Goal: Information Seeking & Learning: Learn about a topic

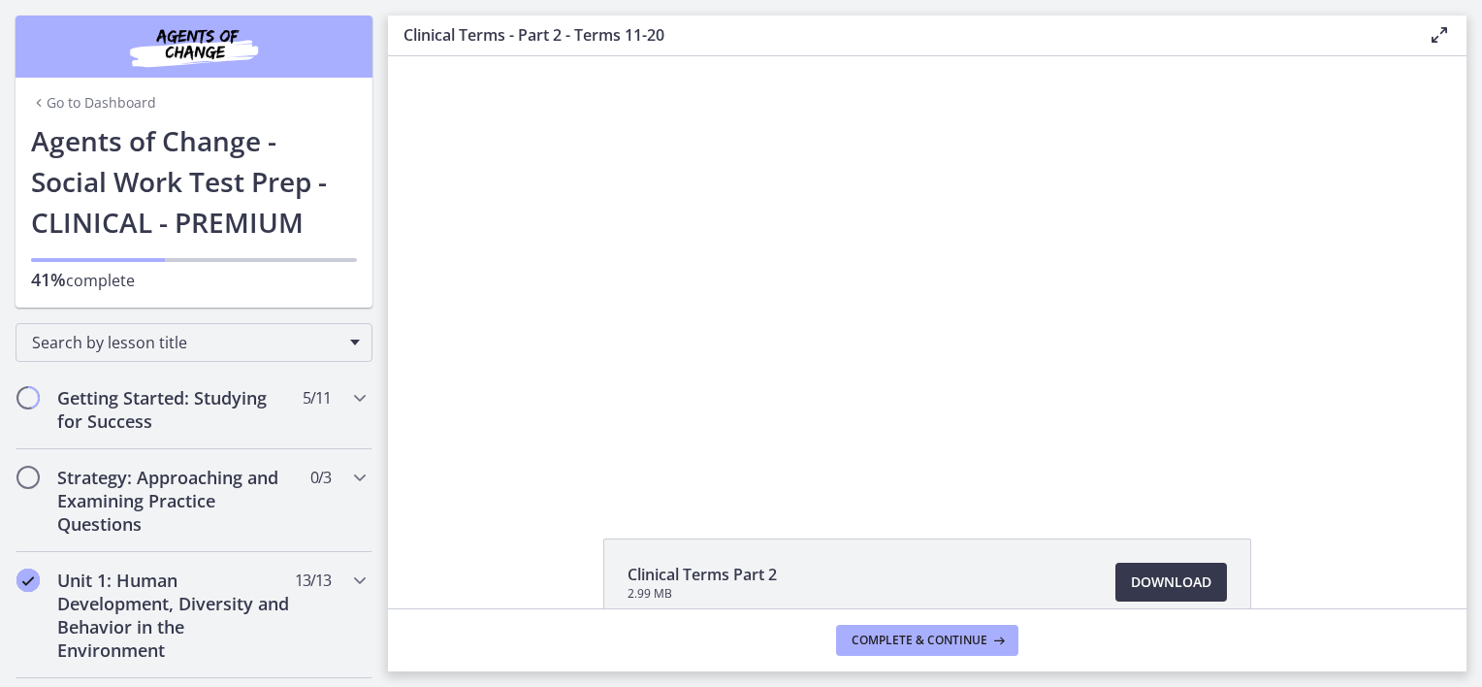
scroll to position [873, 0]
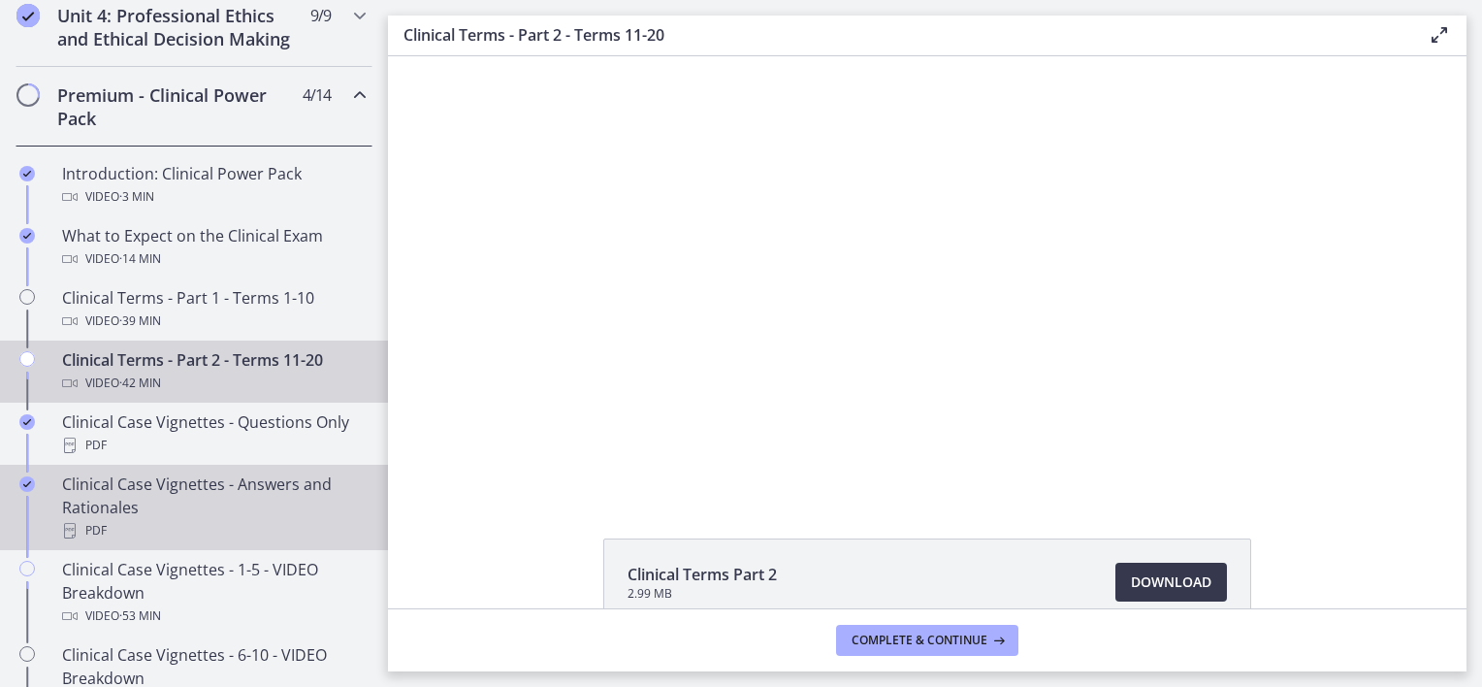
click at [217, 513] on div "Clinical Case Vignettes - Answers and Rationales PDF" at bounding box center [213, 507] width 303 height 70
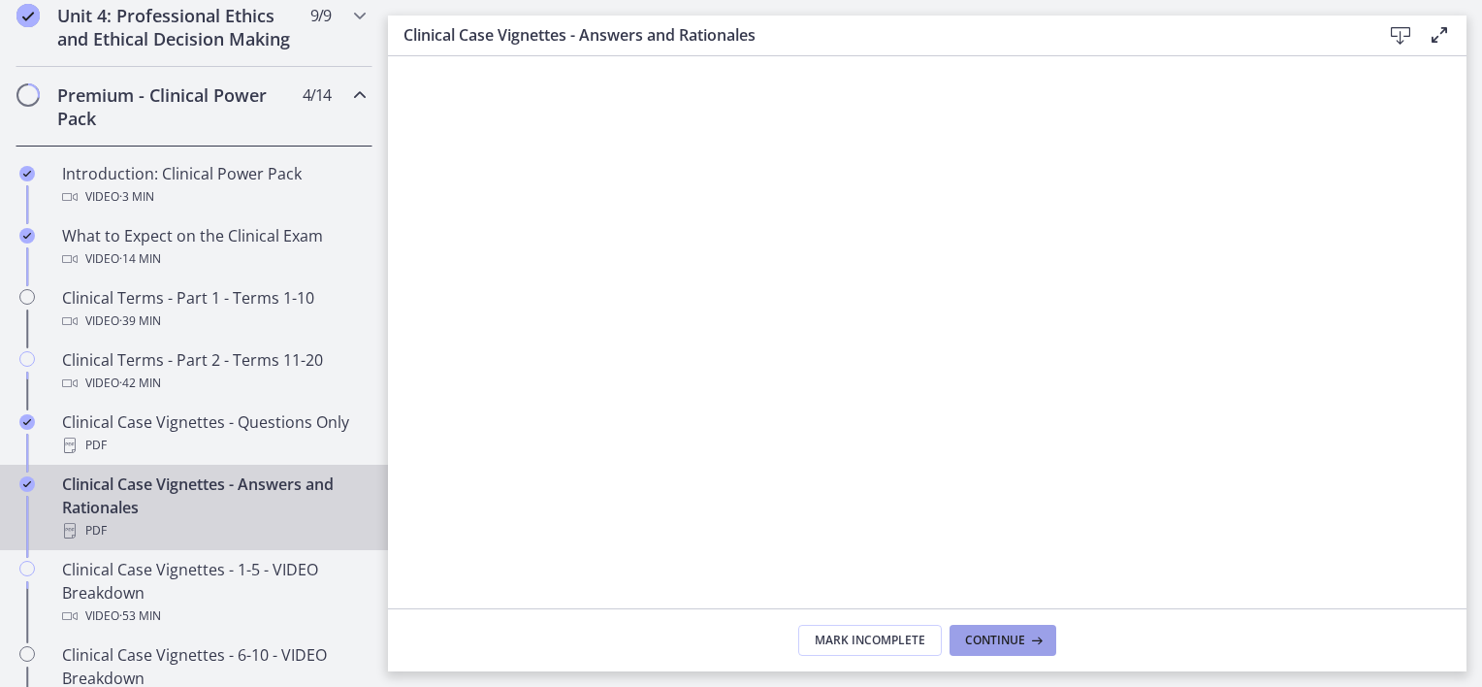
click at [995, 641] on span "Continue" at bounding box center [995, 640] width 60 height 16
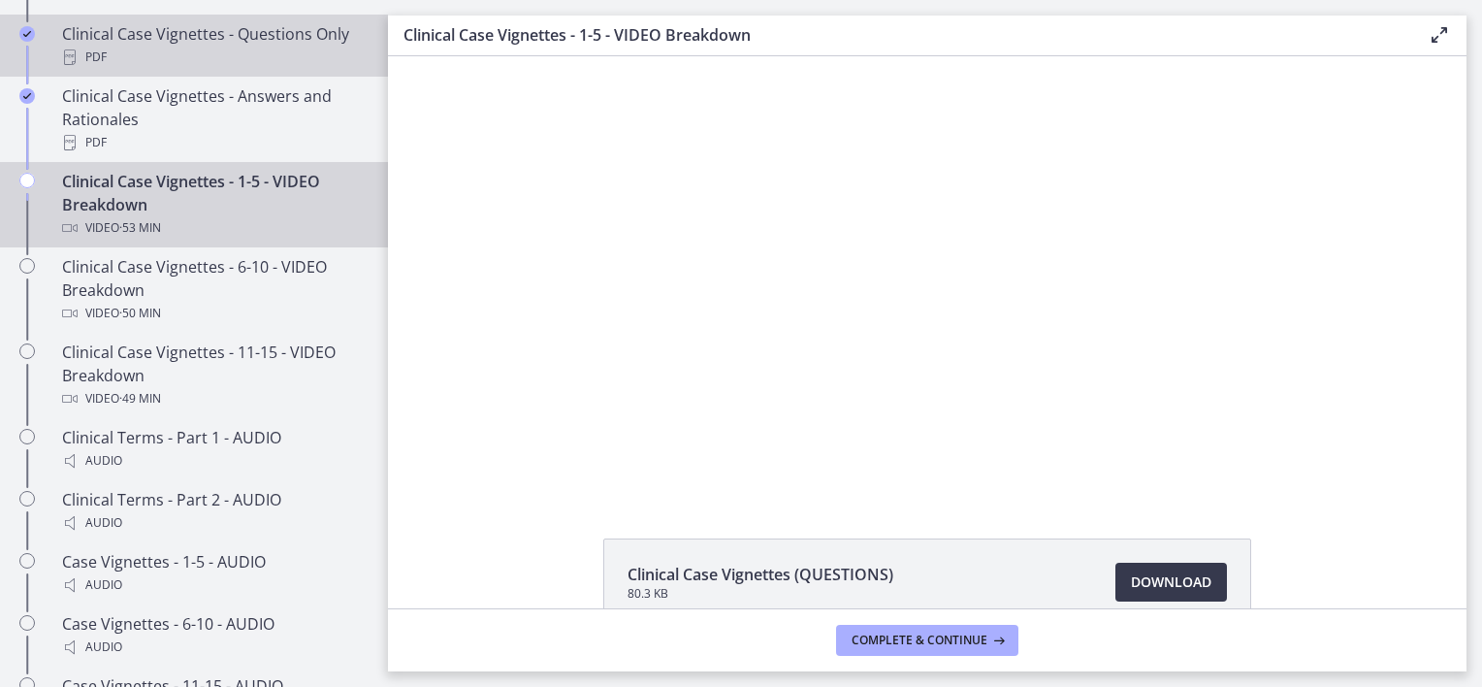
scroll to position [1164, 0]
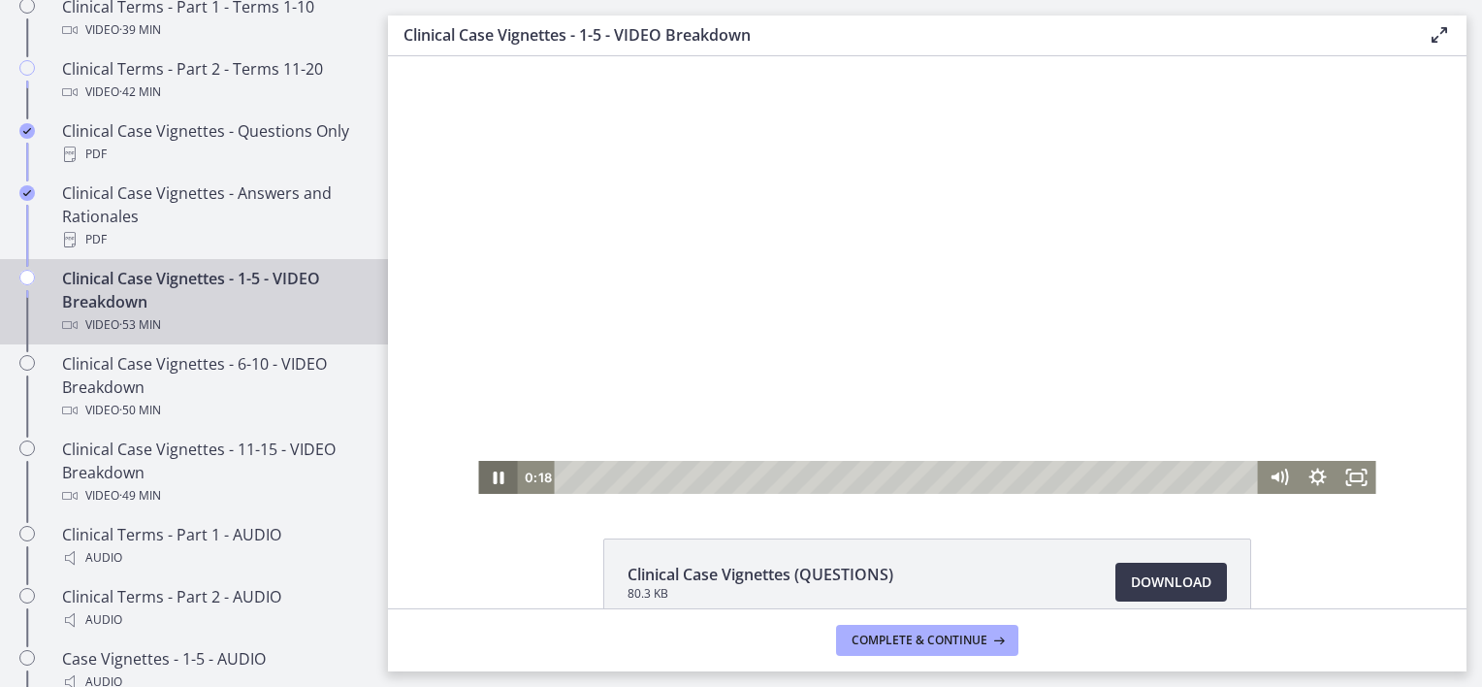
click at [494, 477] on icon "Pause" at bounding box center [498, 477] width 11 height 13
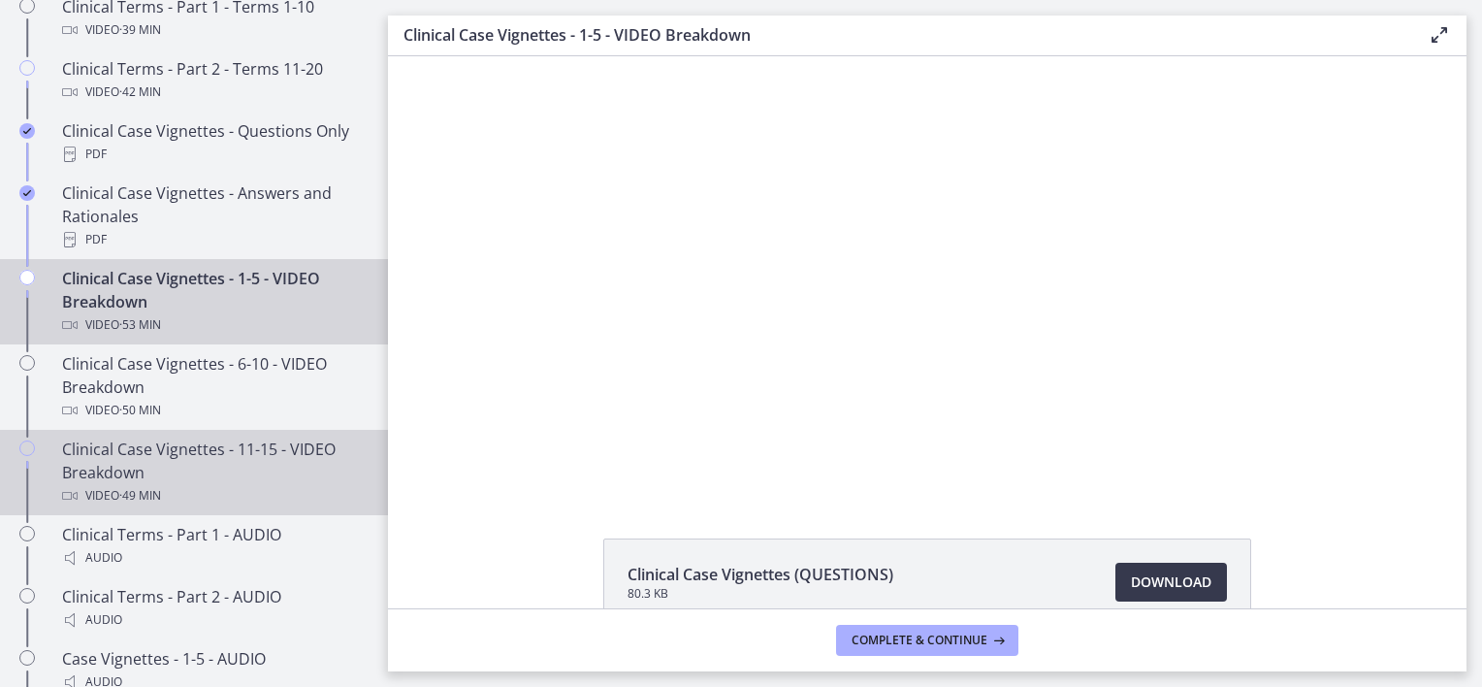
scroll to position [1261, 0]
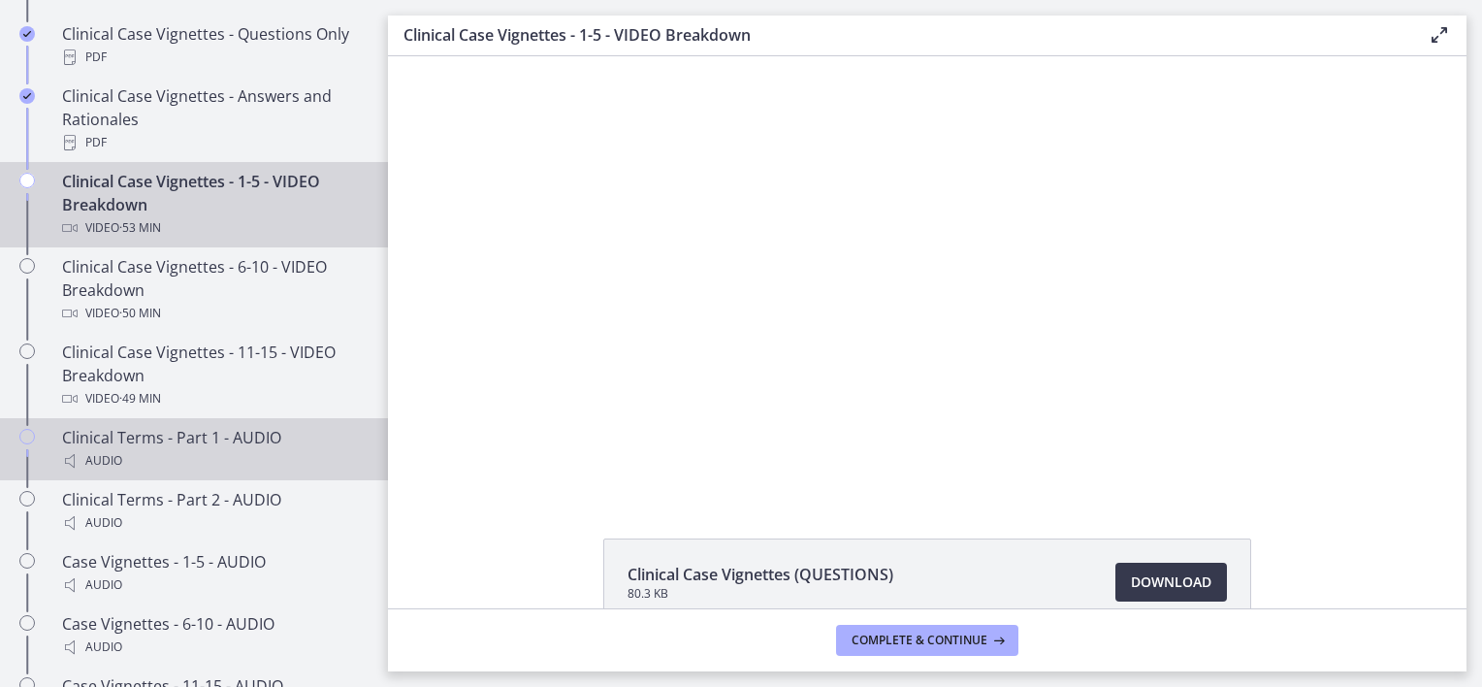
click at [258, 470] on div "Audio" at bounding box center [213, 460] width 303 height 23
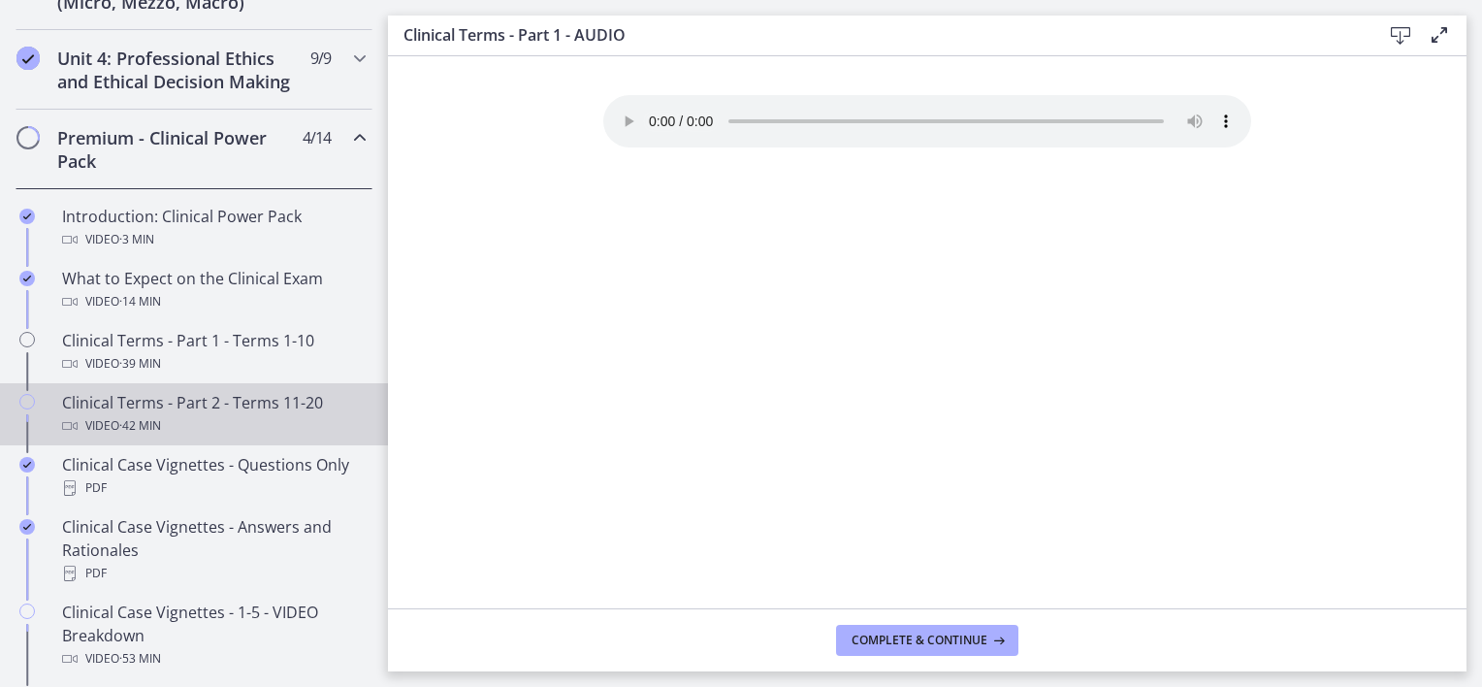
scroll to position [873, 0]
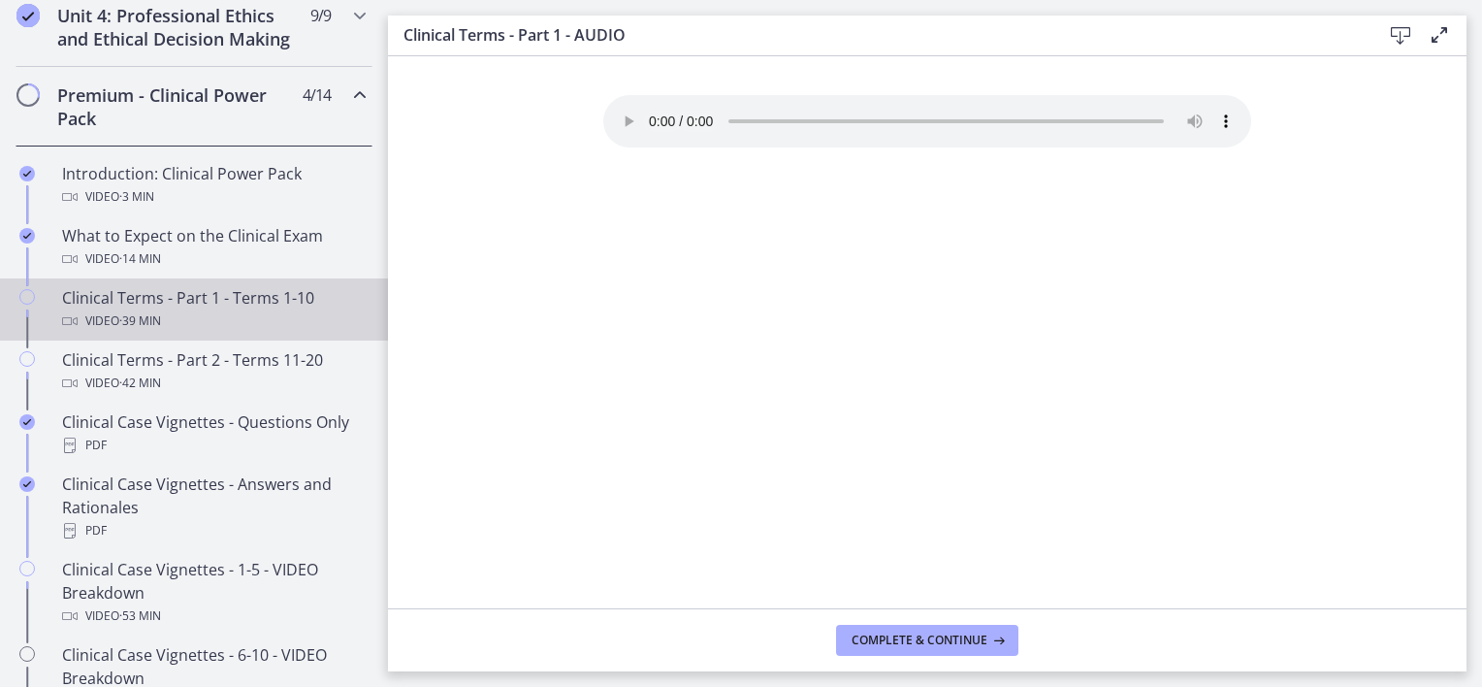
click at [186, 314] on div "Clinical Terms - Part 1 - Terms 1-10 Video · 39 min" at bounding box center [213, 309] width 303 height 47
click at [233, 324] on div "Clinical Terms - Part 1 - Terms 1-10 Video · 39 min" at bounding box center [213, 309] width 303 height 47
click at [232, 323] on div "Clinical Terms - Part 1 - Terms 1-10 Video · 39 min" at bounding box center [213, 309] width 303 height 47
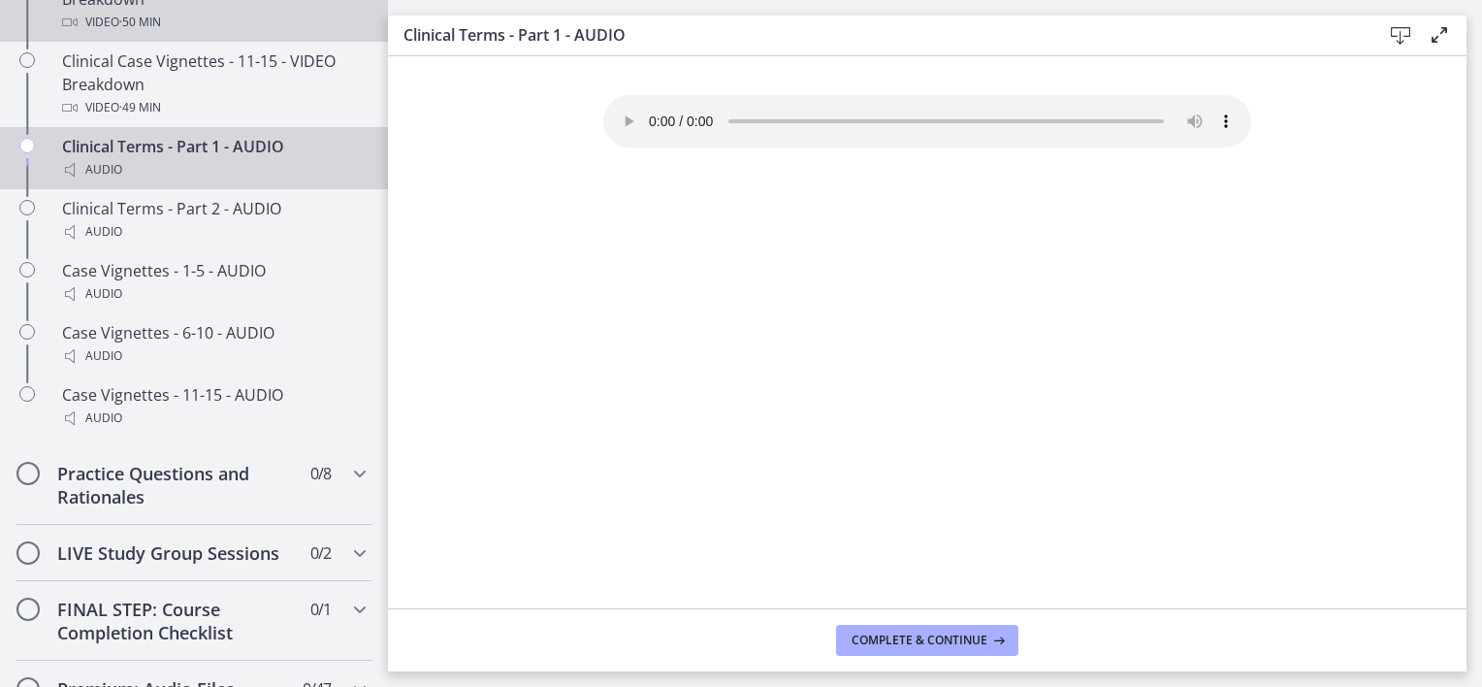
scroll to position [1649, 0]
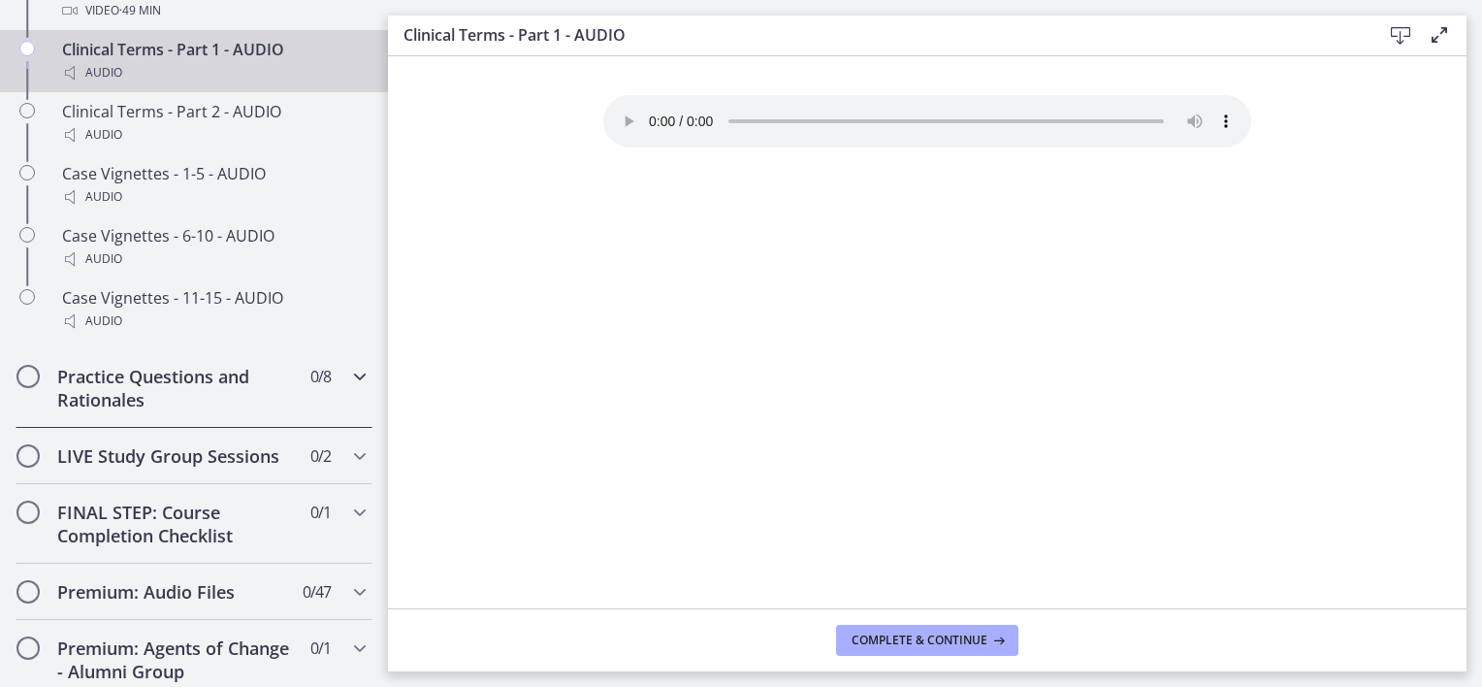
click at [333, 393] on div "Practice Questions and Rationales 0 / 8 Completed" at bounding box center [194, 388] width 357 height 80
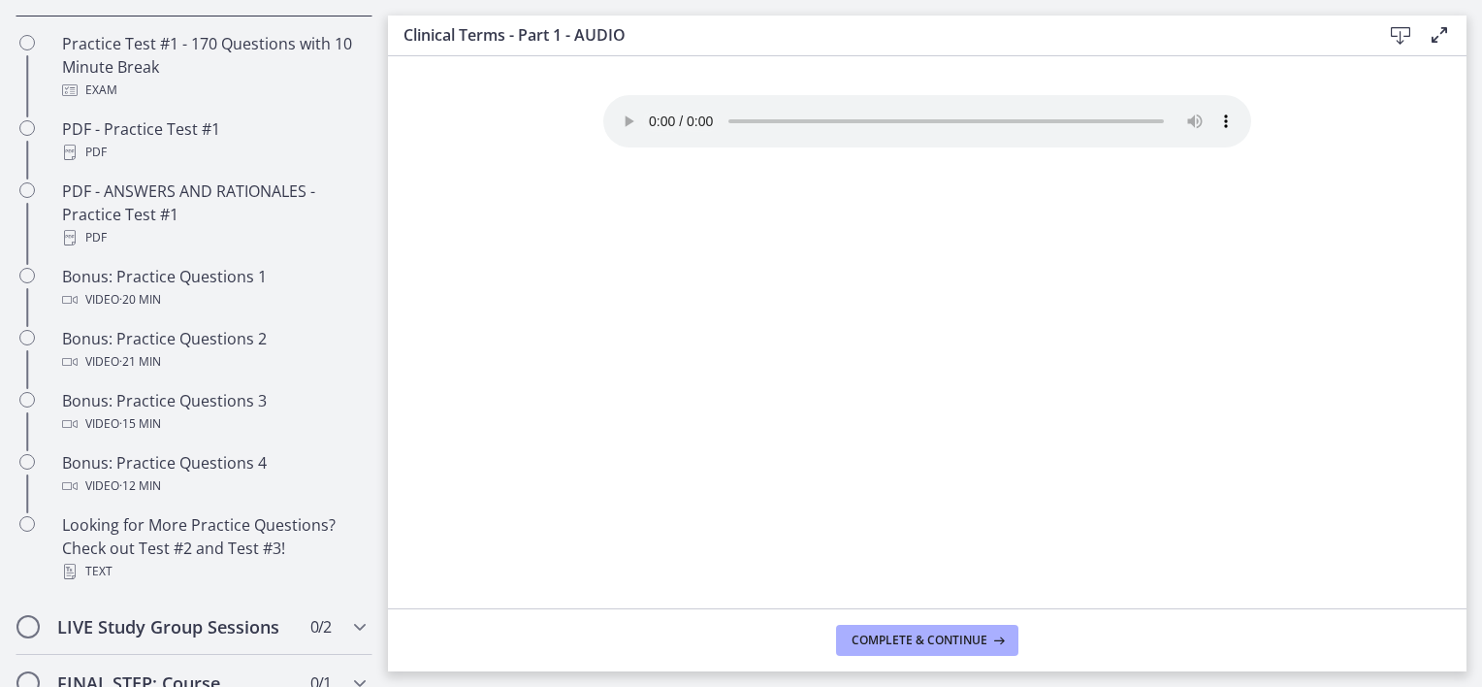
scroll to position [985, 0]
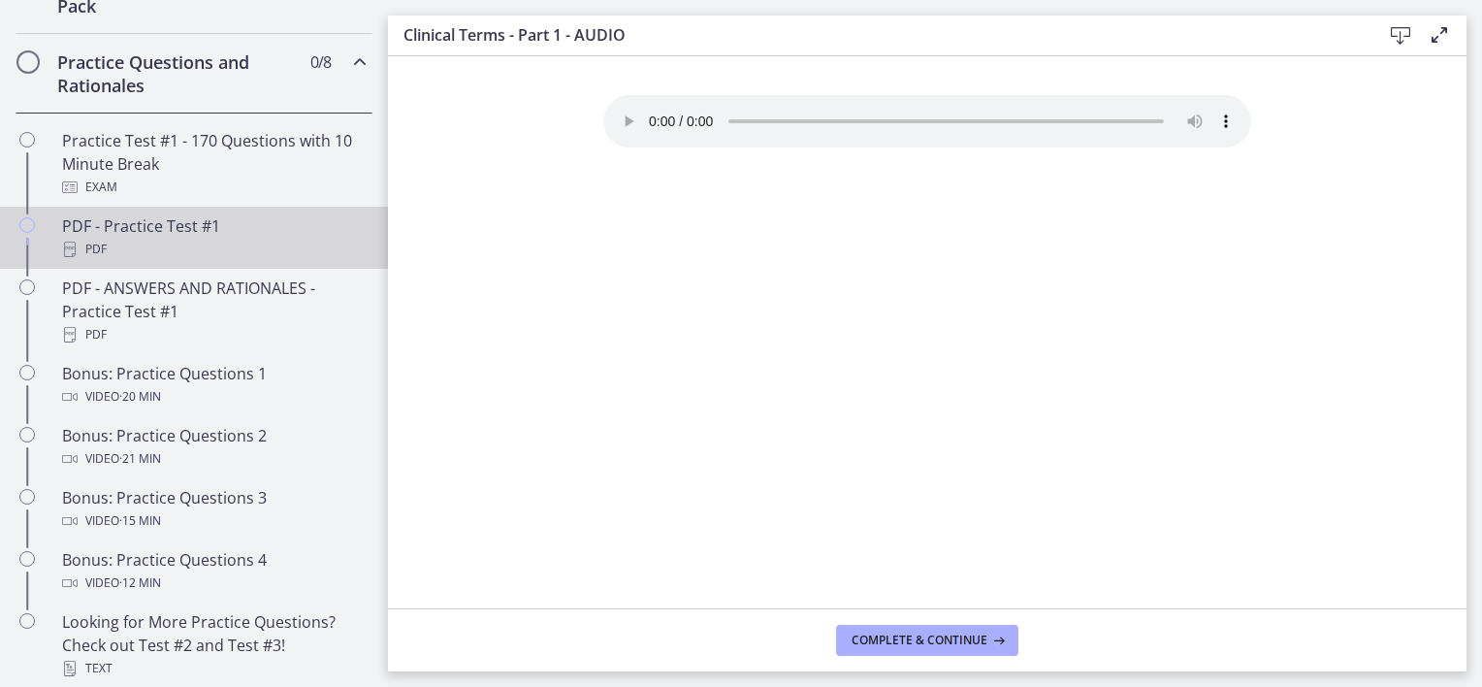
click at [189, 260] on div "PDF" at bounding box center [213, 249] width 303 height 23
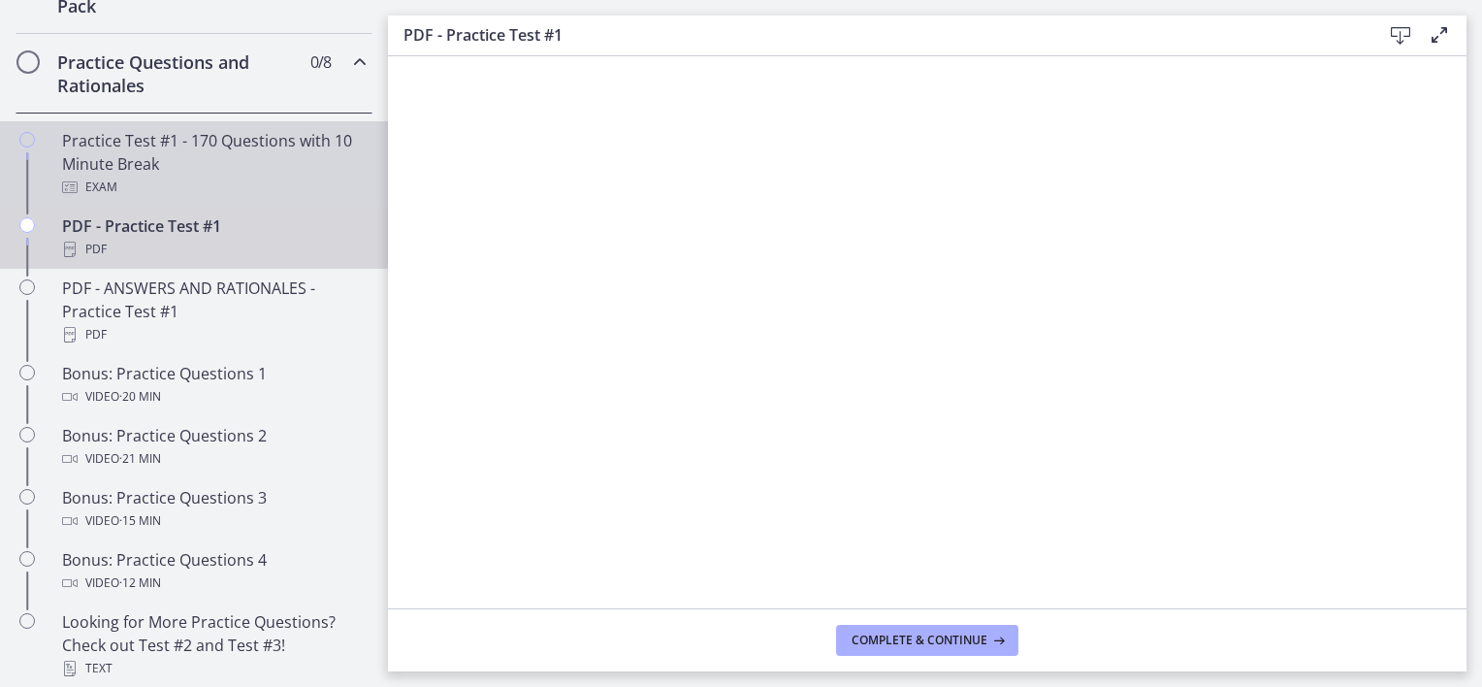
click at [141, 183] on div "Practice Test #1 - 170 Questions with 10 Minute Break Exam" at bounding box center [213, 164] width 303 height 70
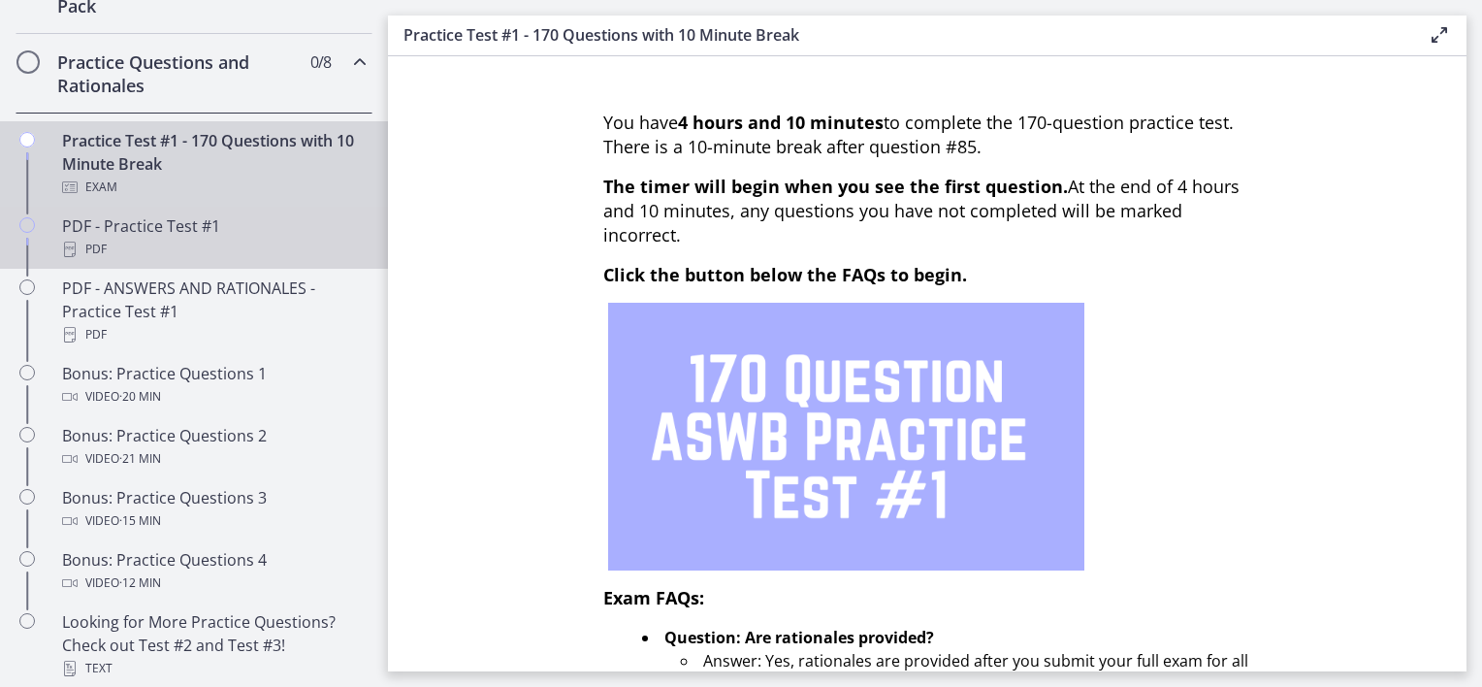
click at [147, 261] on div "PDF" at bounding box center [213, 249] width 303 height 23
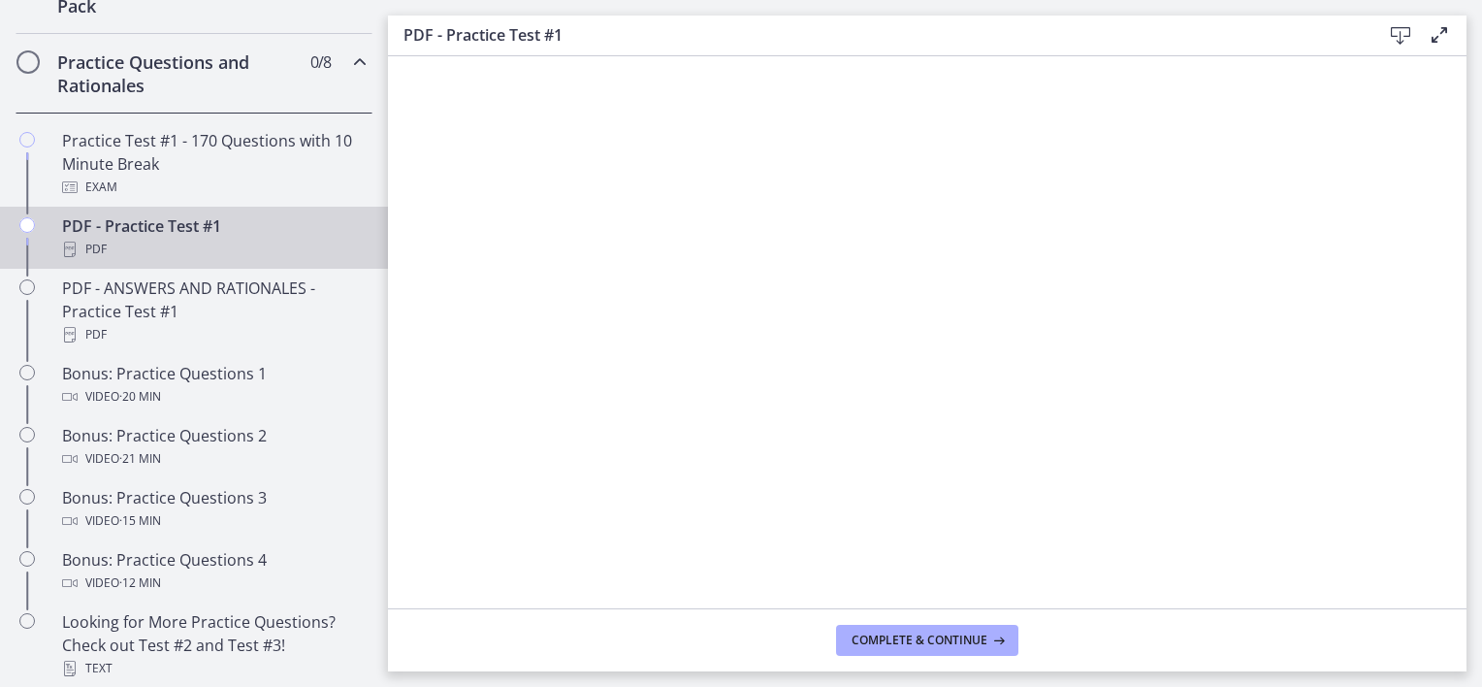
click at [1398, 31] on icon at bounding box center [1400, 35] width 23 height 23
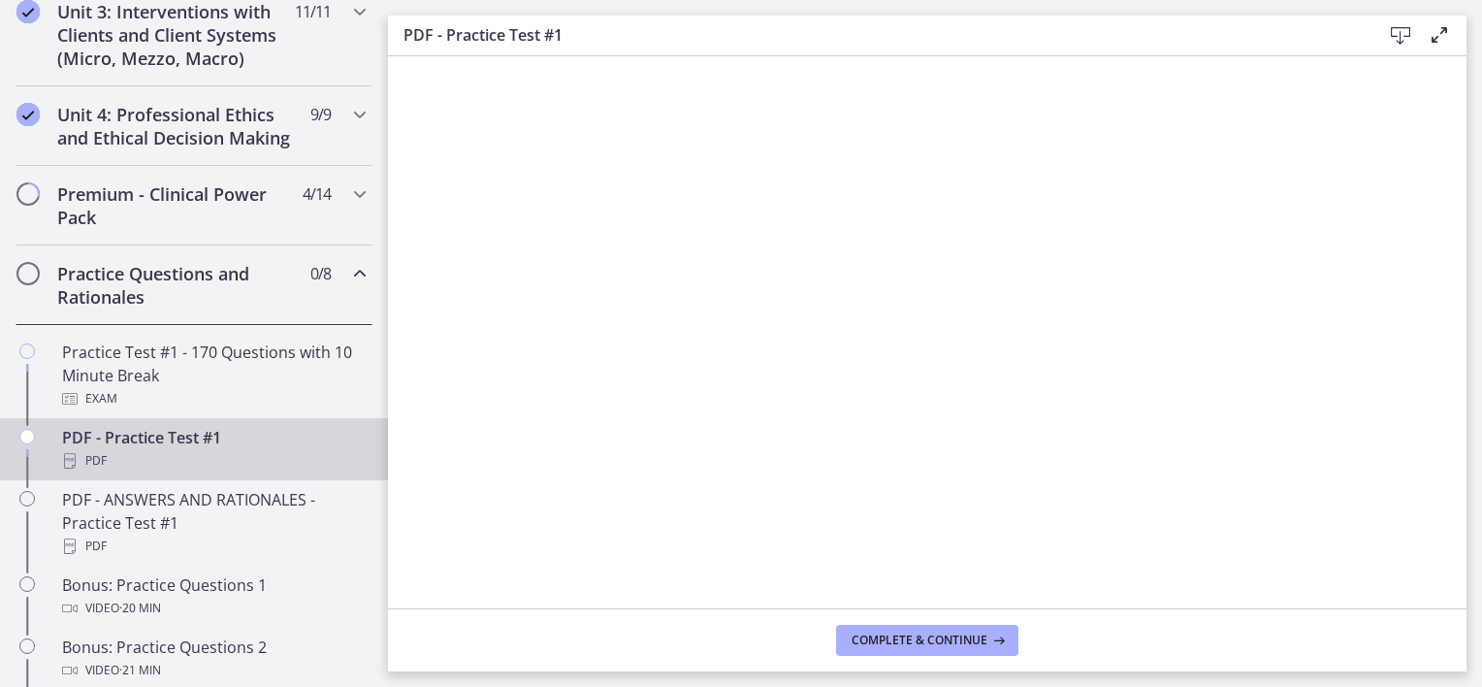
scroll to position [791, 0]
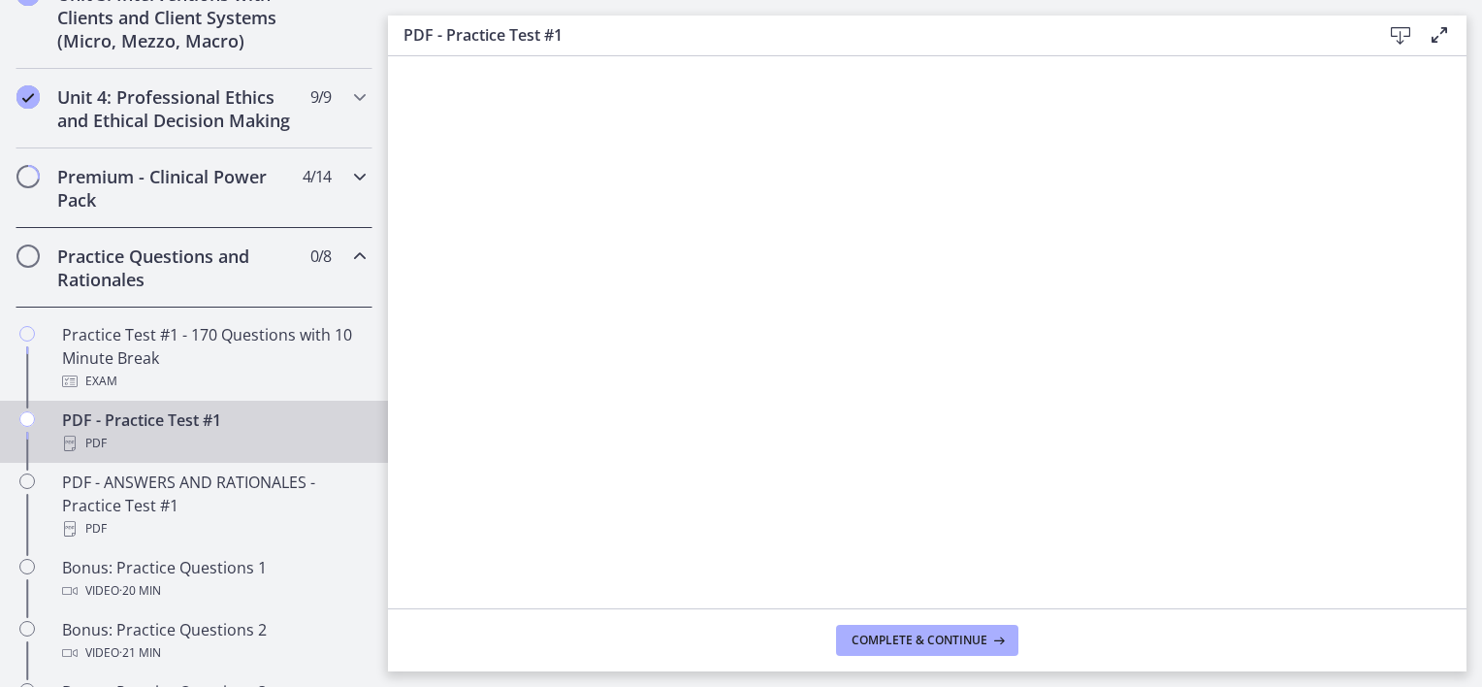
click at [210, 211] on h2 "Premium - Clinical Power Pack" at bounding box center [175, 188] width 237 height 47
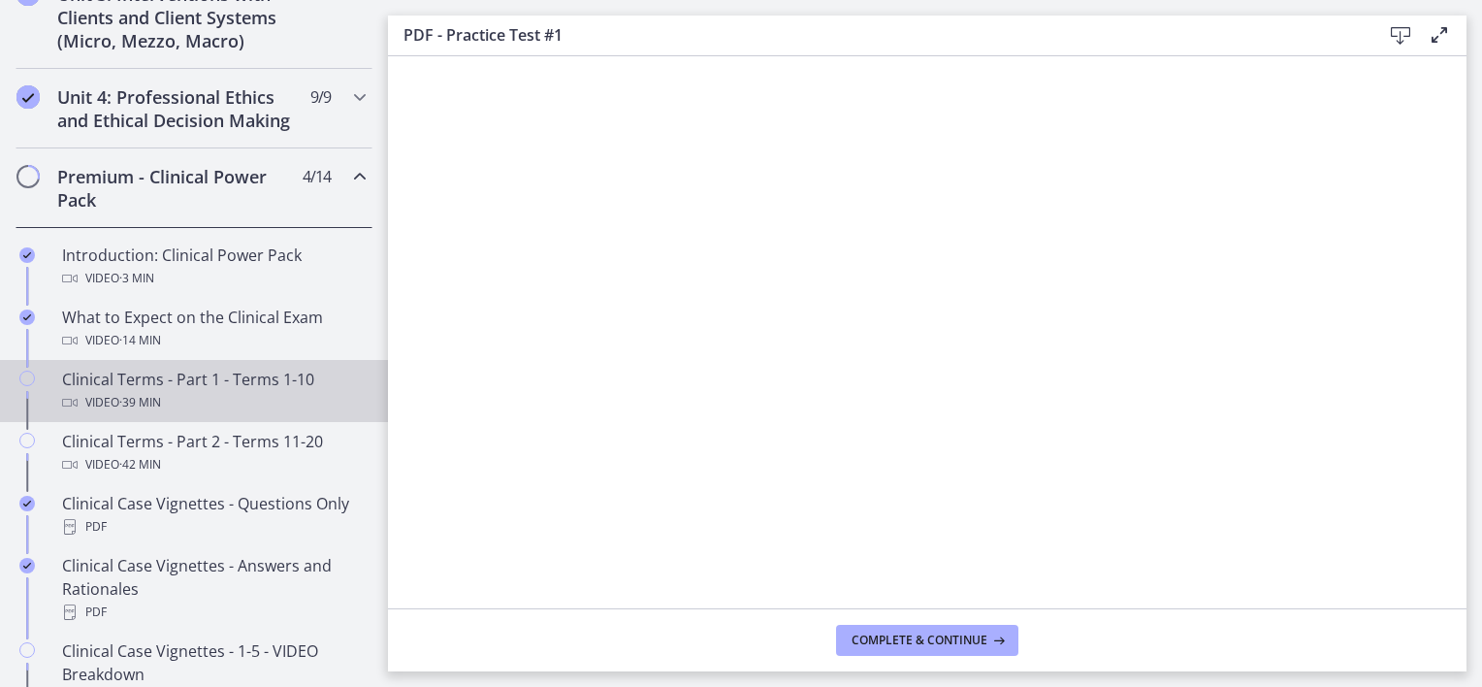
click at [213, 414] on div "Video · 39 min" at bounding box center [213, 402] width 303 height 23
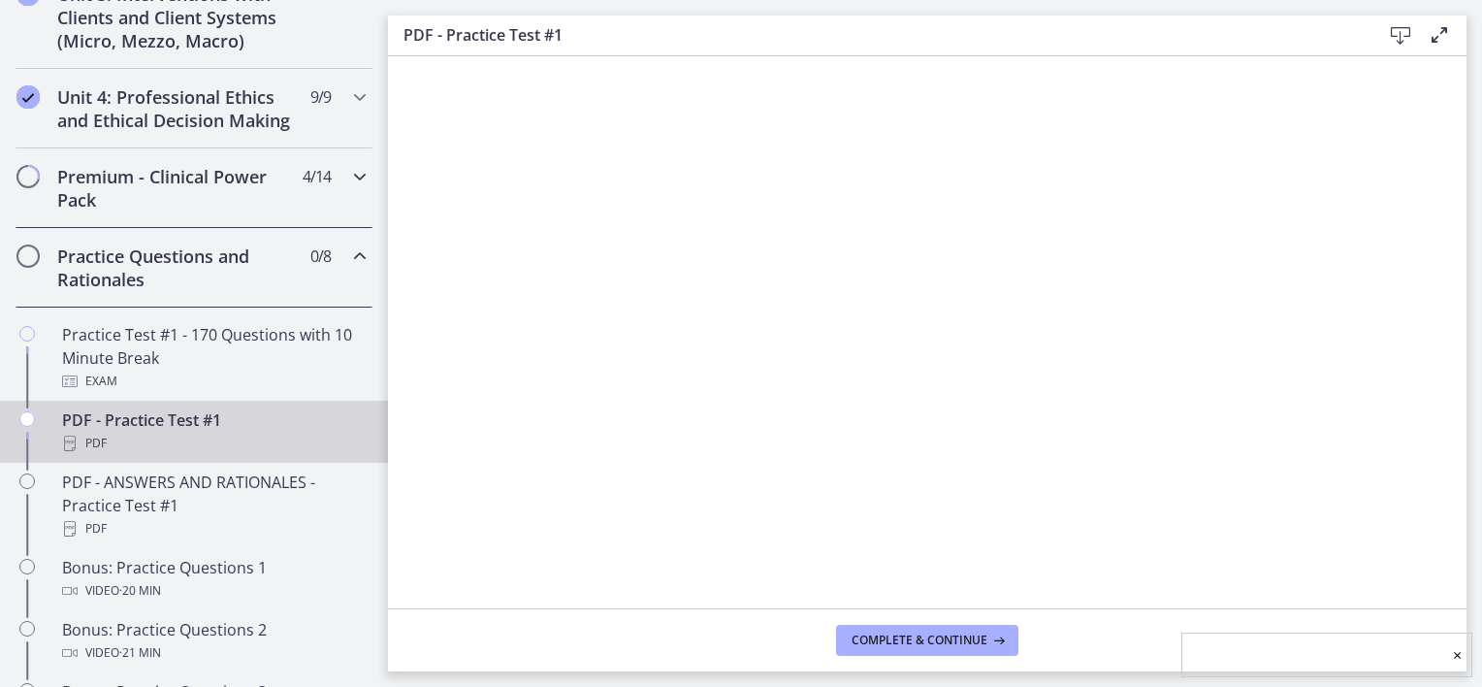
click at [189, 185] on h2 "Premium - Clinical Power Pack" at bounding box center [175, 188] width 237 height 47
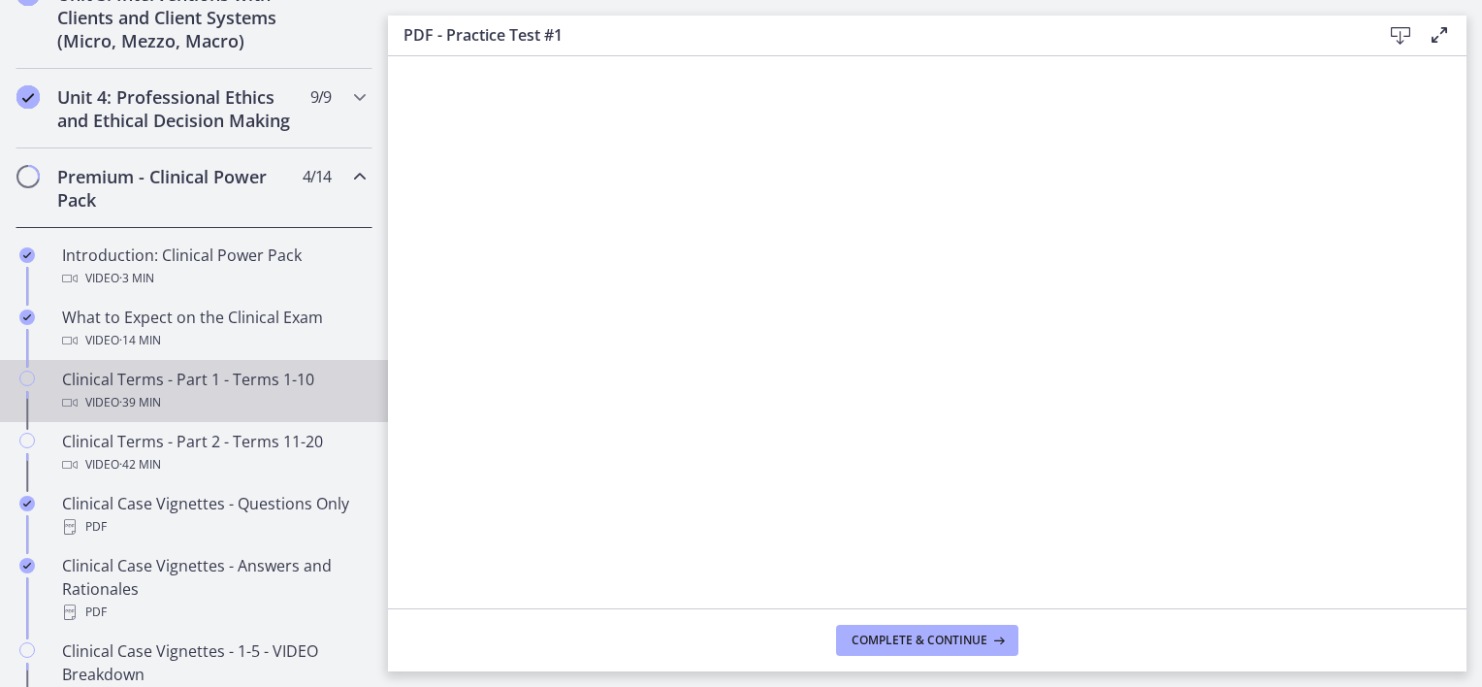
click at [125, 394] on div "Clinical Terms - Part 1 - Terms 1-10 Video · 39 min" at bounding box center [213, 391] width 303 height 47
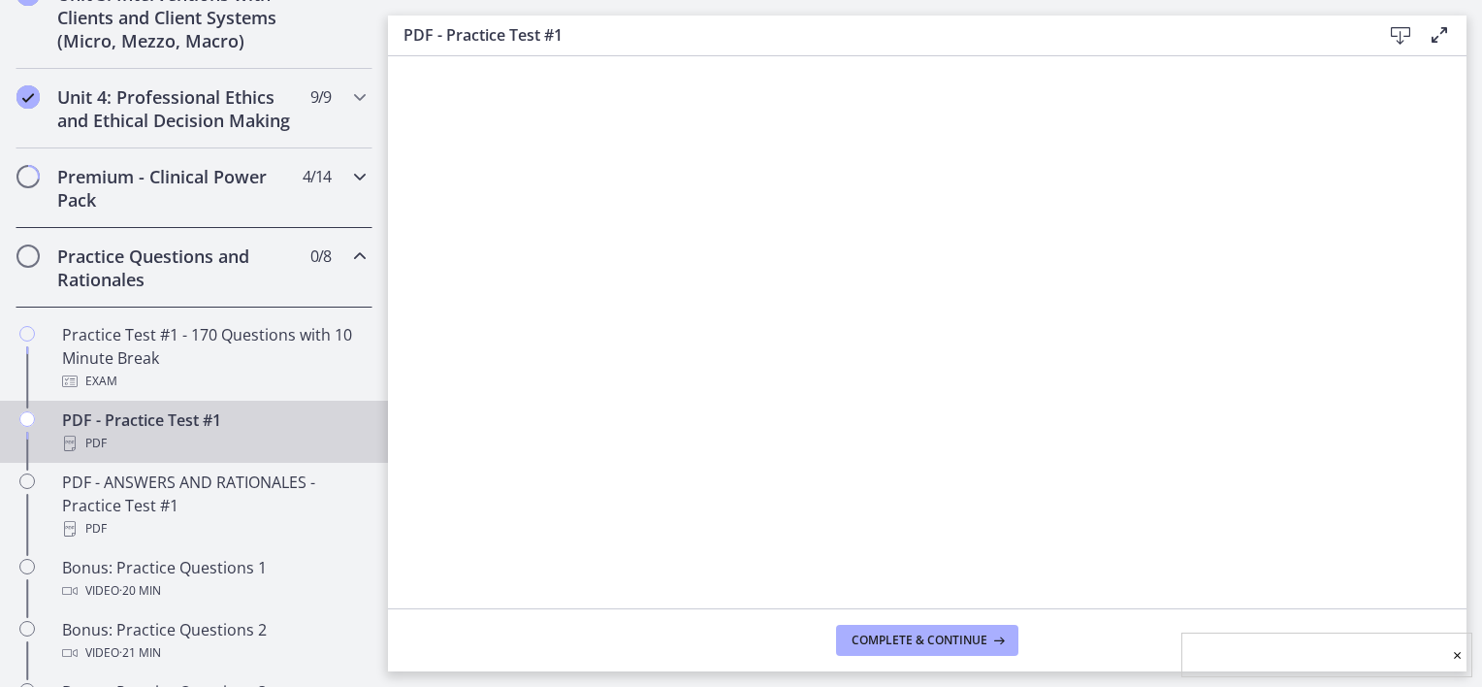
click at [348, 188] on icon "Chapters" at bounding box center [359, 176] width 23 height 23
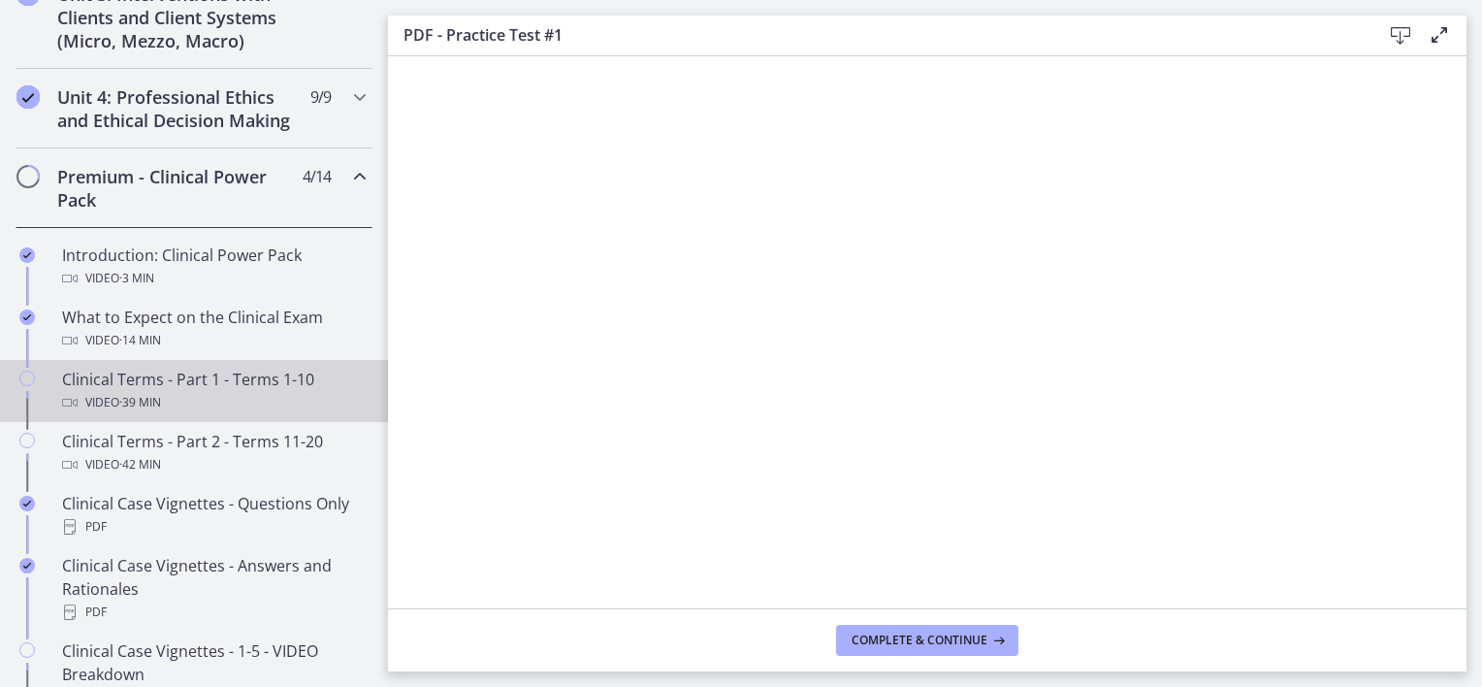
click at [201, 413] on div "Video · 39 min" at bounding box center [213, 402] width 303 height 23
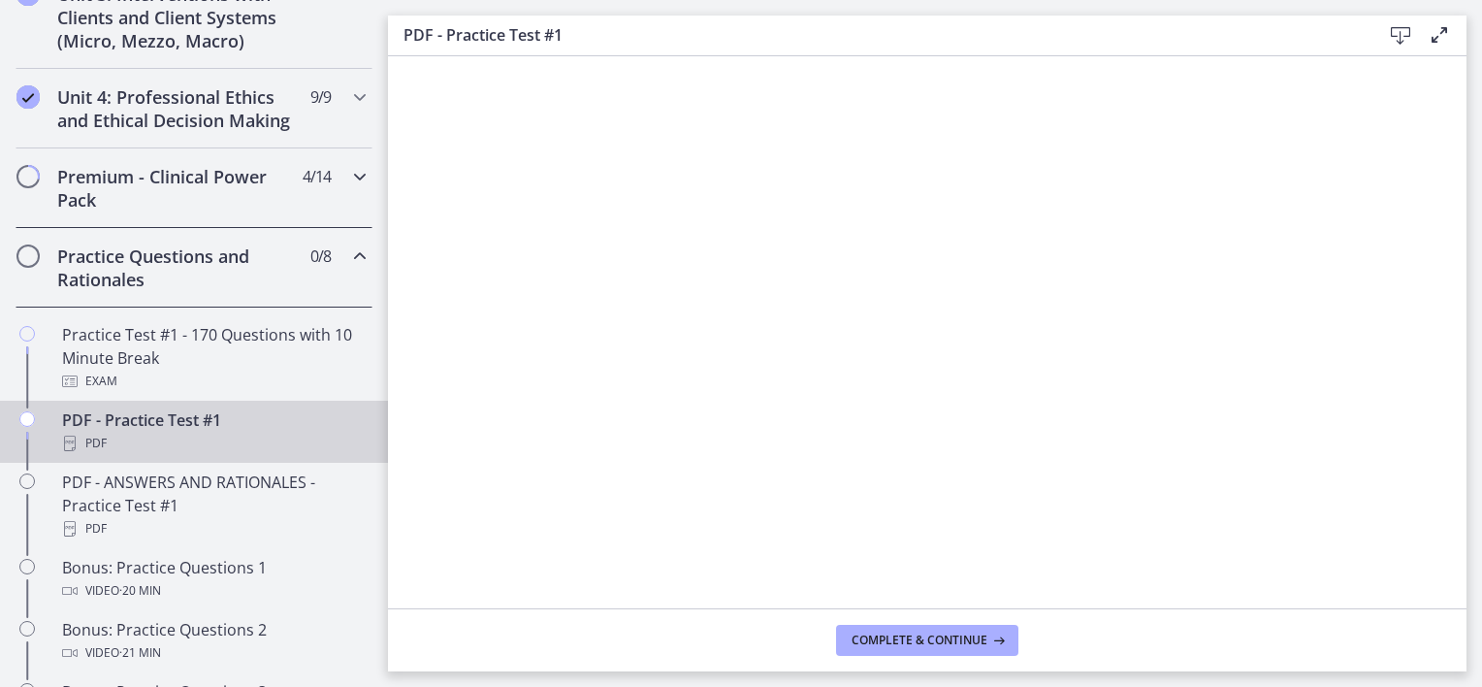
click at [348, 188] on icon "Chapters" at bounding box center [359, 176] width 23 height 23
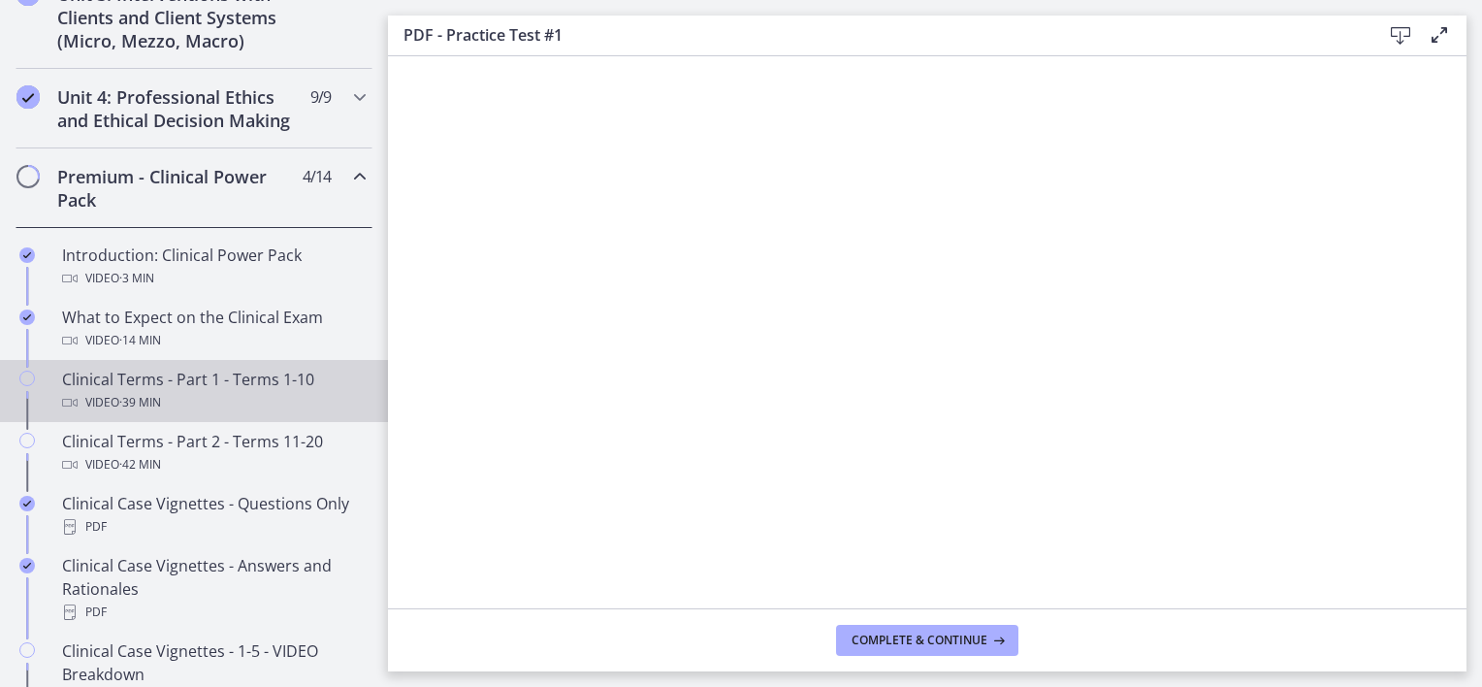
click at [124, 404] on div "Clinical Terms - Part 1 - Terms 1-10 Video · 39 min" at bounding box center [213, 391] width 303 height 47
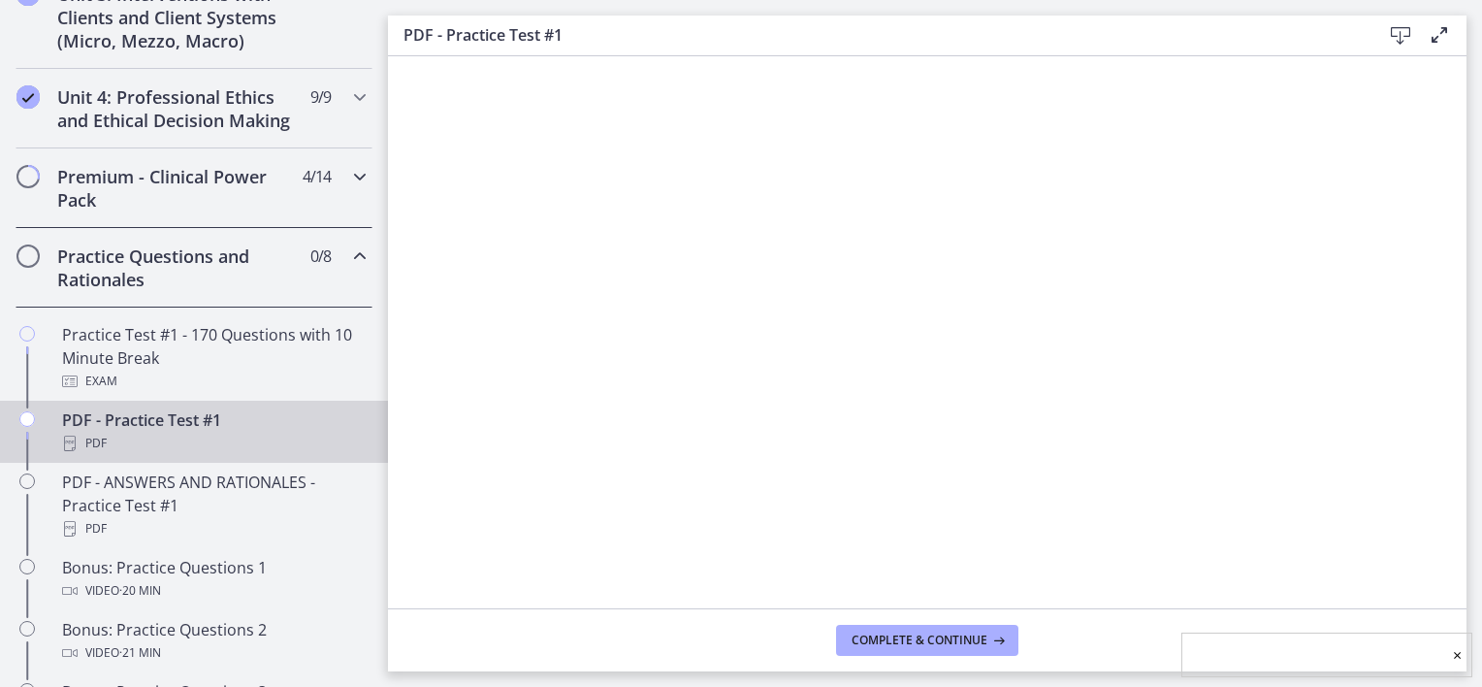
click at [348, 188] on icon "Chapters" at bounding box center [359, 176] width 23 height 23
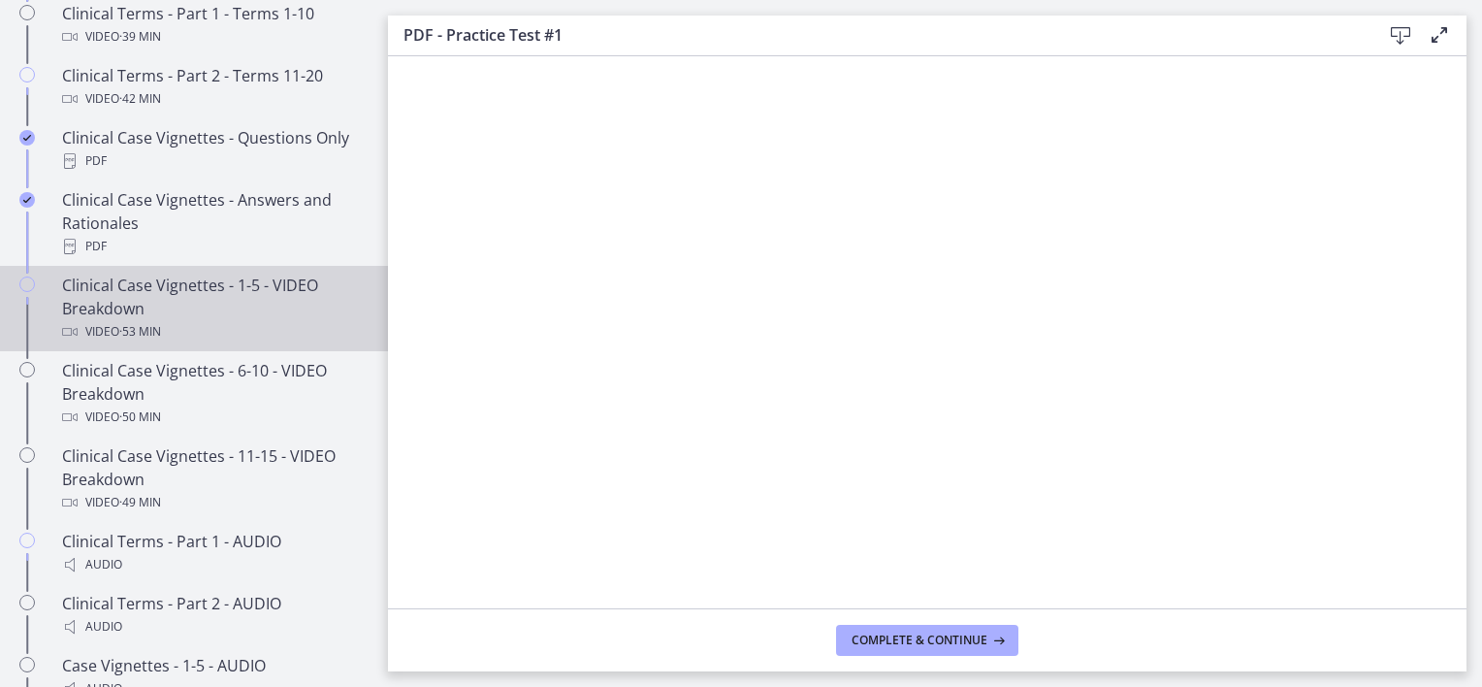
scroll to position [1179, 0]
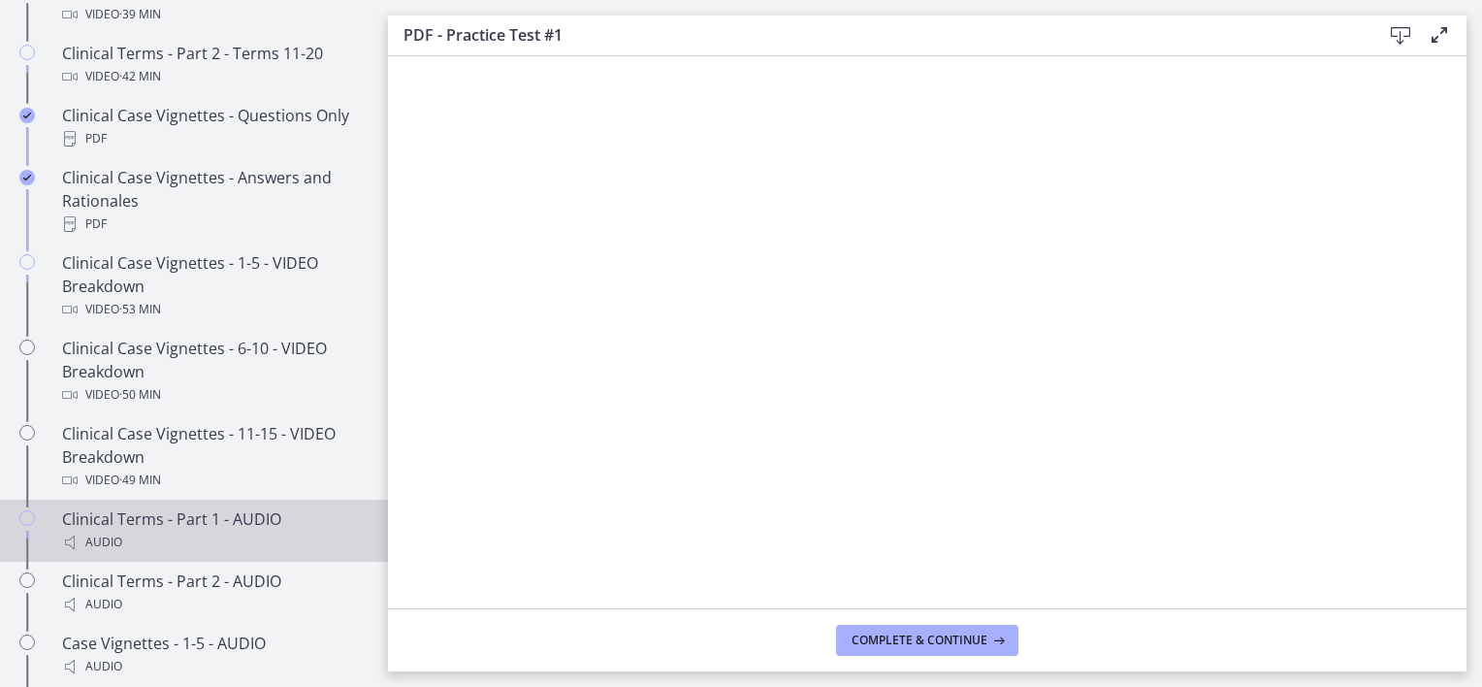
click at [206, 528] on div "Clinical Terms - Part 1 - AUDIO Audio" at bounding box center [213, 530] width 303 height 47
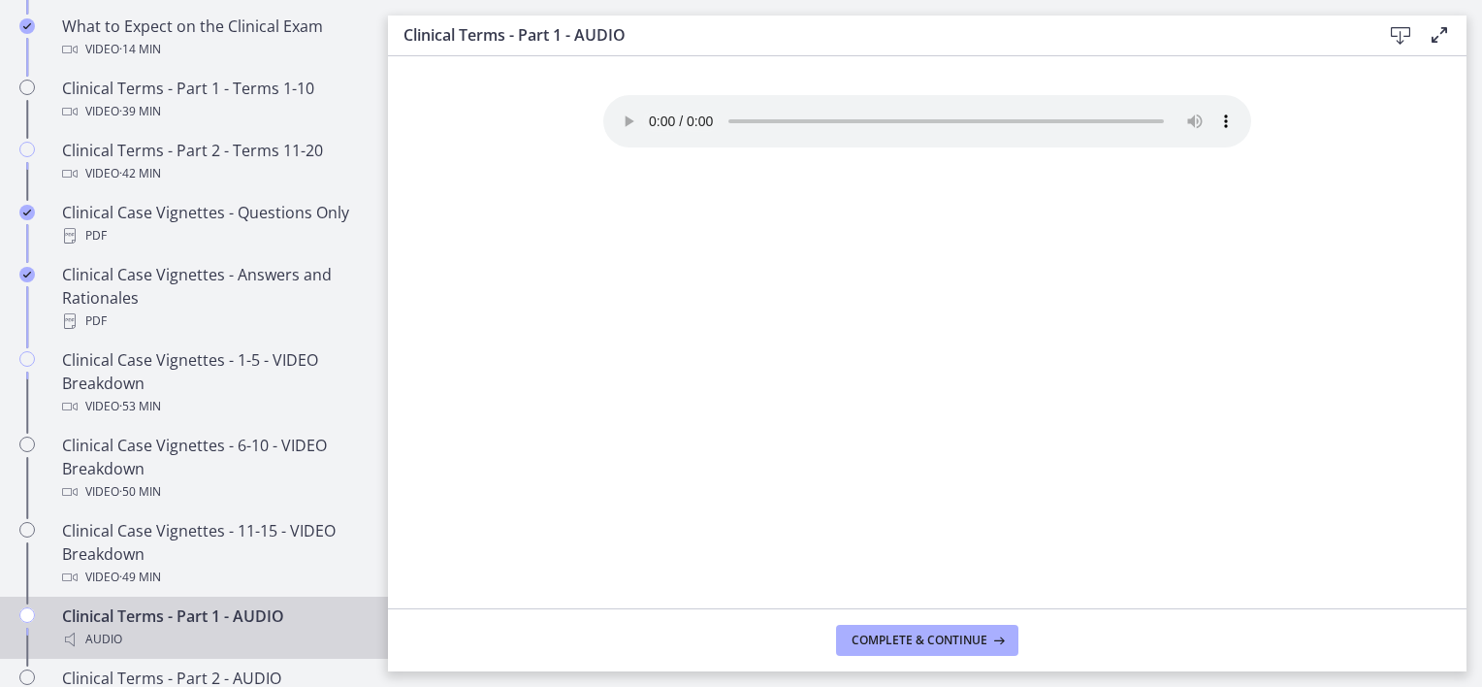
scroll to position [1179, 0]
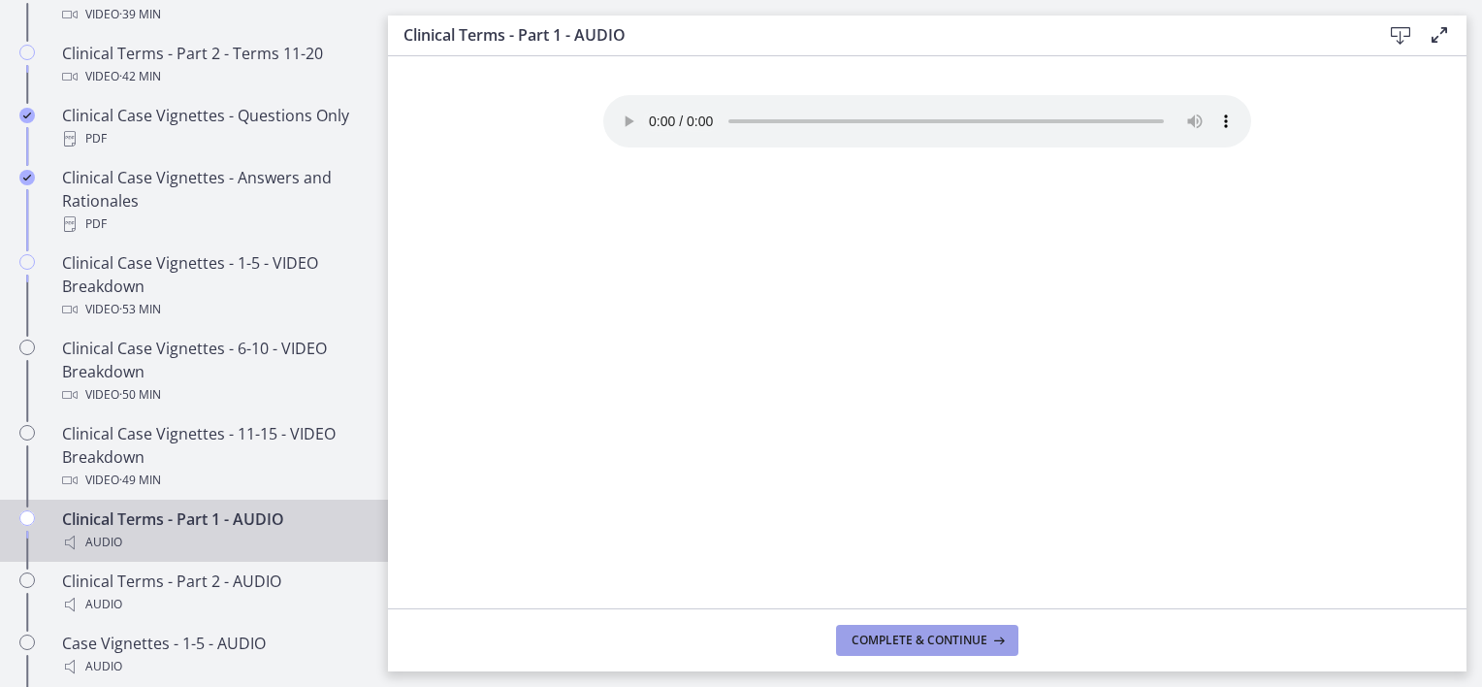
click at [942, 632] on span "Complete & continue" at bounding box center [919, 640] width 136 height 16
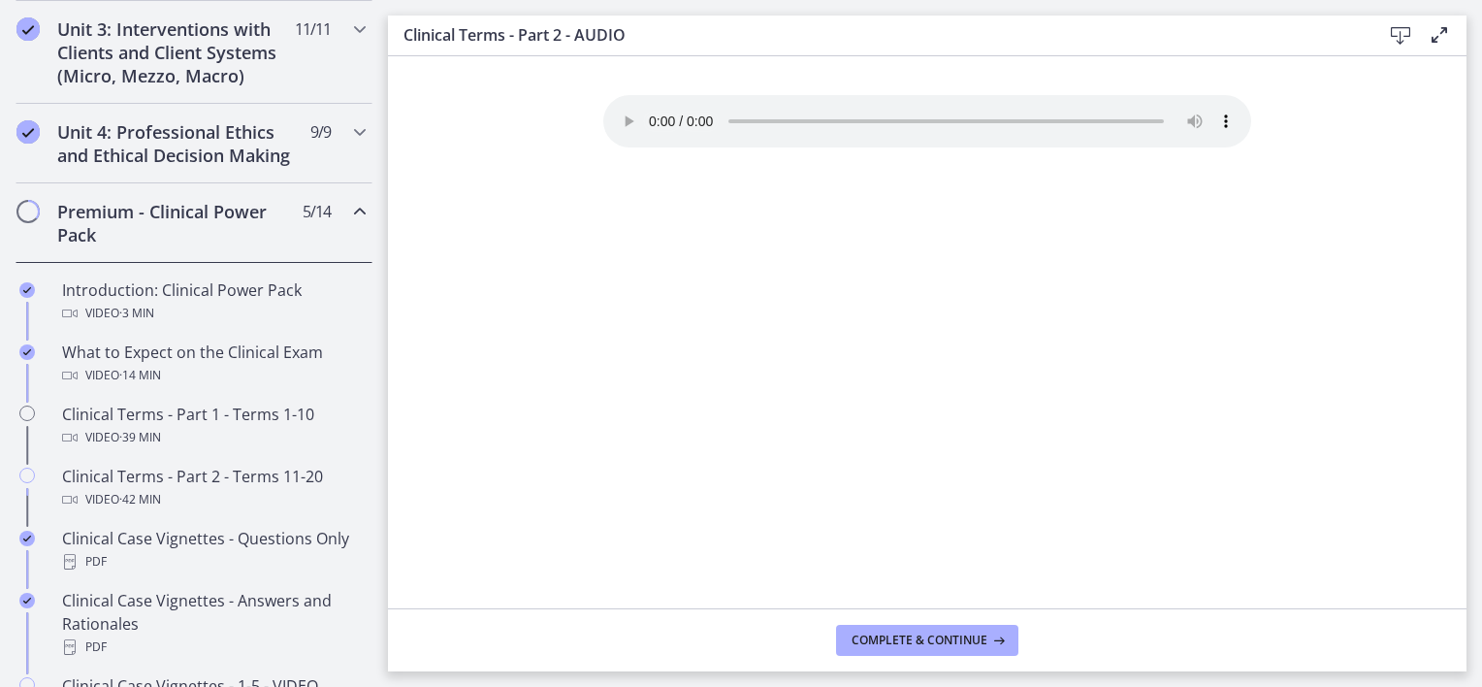
scroll to position [749, 0]
